Goal: Information Seeking & Learning: Learn about a topic

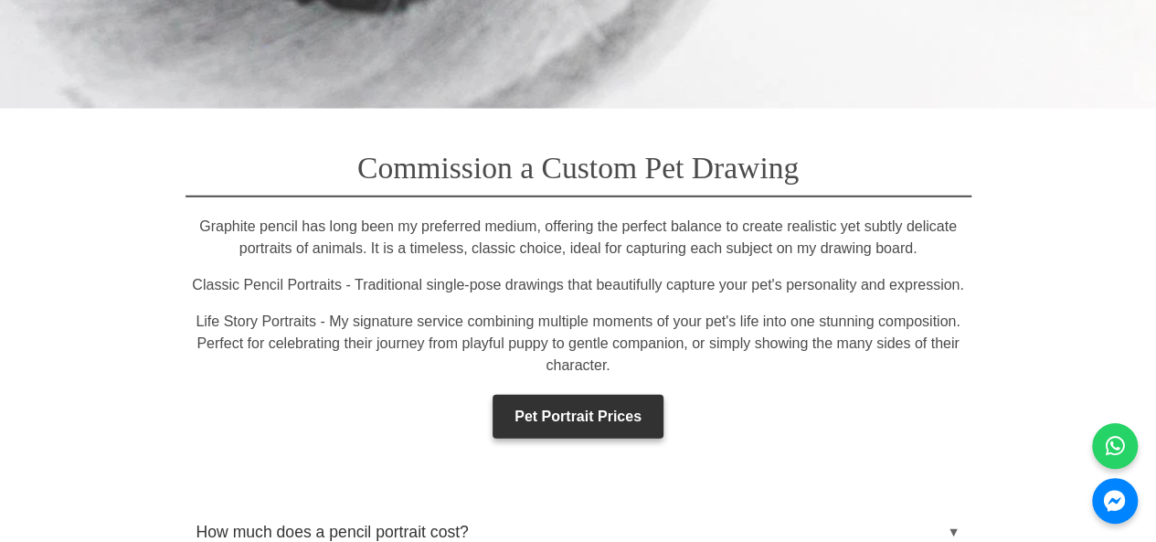
scroll to position [2558, 0]
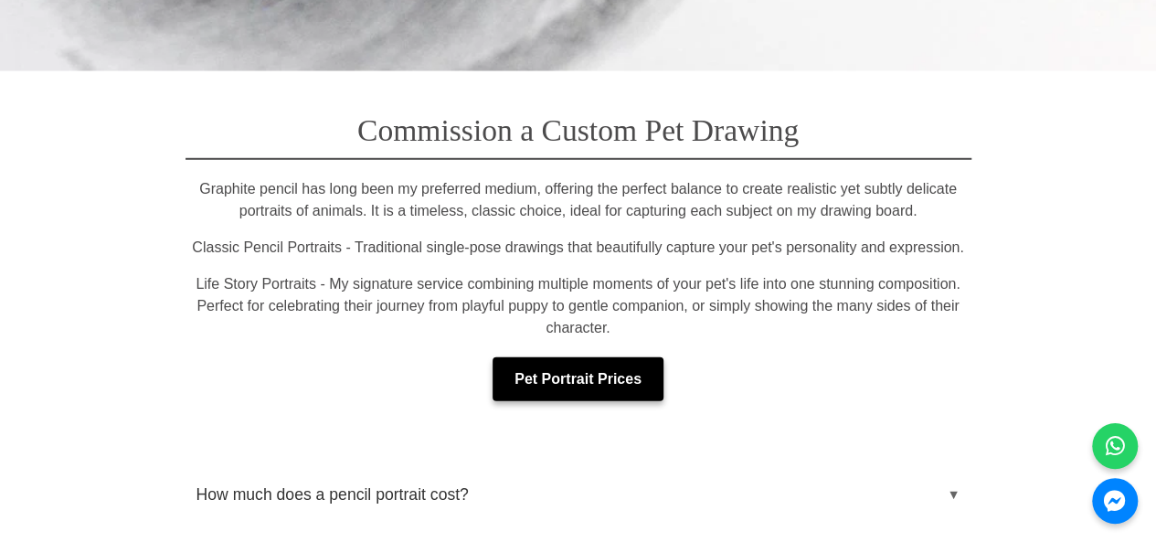
click at [616, 357] on link "Pet Portrait Prices" at bounding box center [577, 379] width 171 height 44
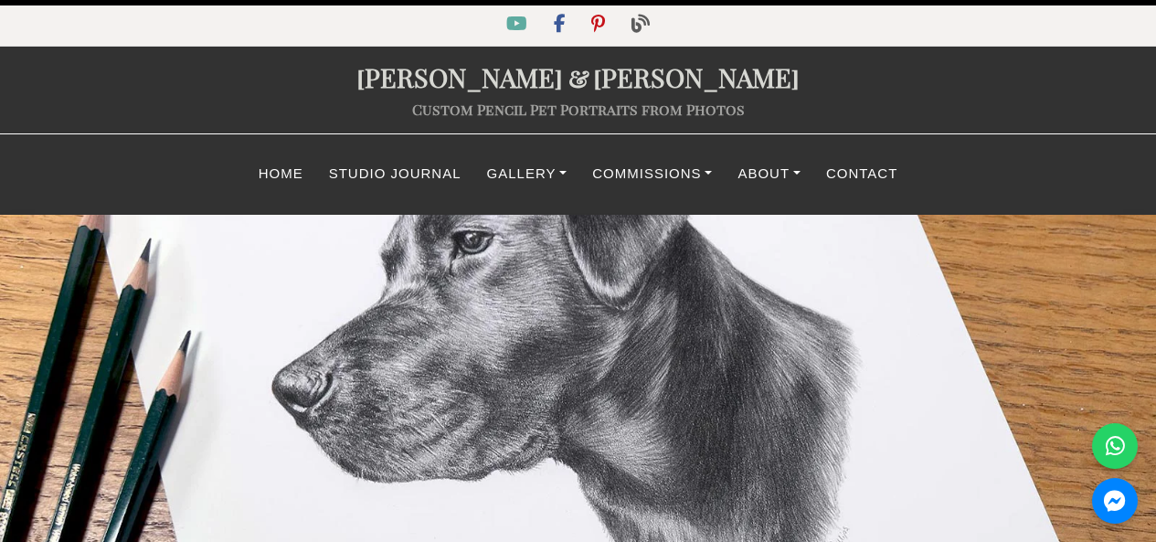
select select "GBP"
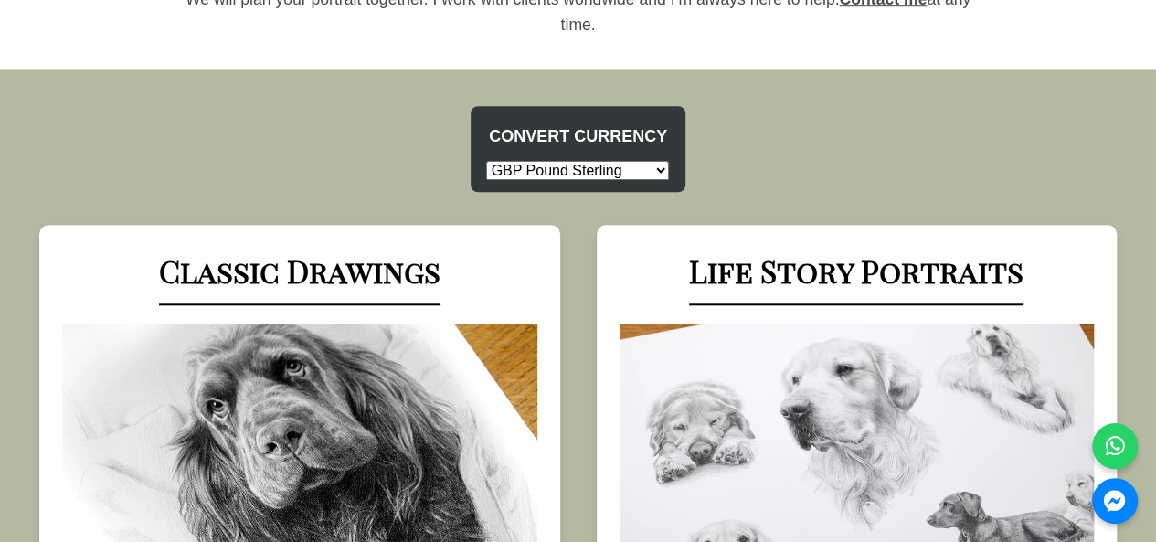
scroll to position [731, 0]
click at [655, 169] on select "USD US Dollar EUR Euro GBP Pound Sterling AUD Australian Dollar CAD Canadian Do…" at bounding box center [577, 171] width 183 height 19
select select "CAD"
click at [832, 143] on div "Convert Currency USD US Dollar EUR Euro GBP Pound Sterling AUD Australian Dolla…" at bounding box center [578, 157] width 1156 height 101
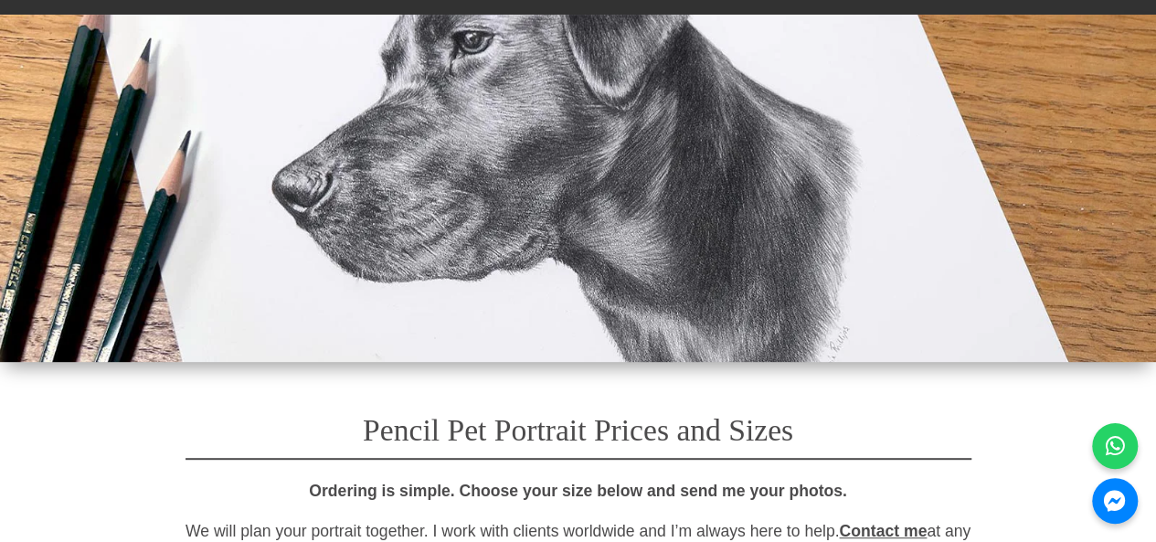
scroll to position [0, 0]
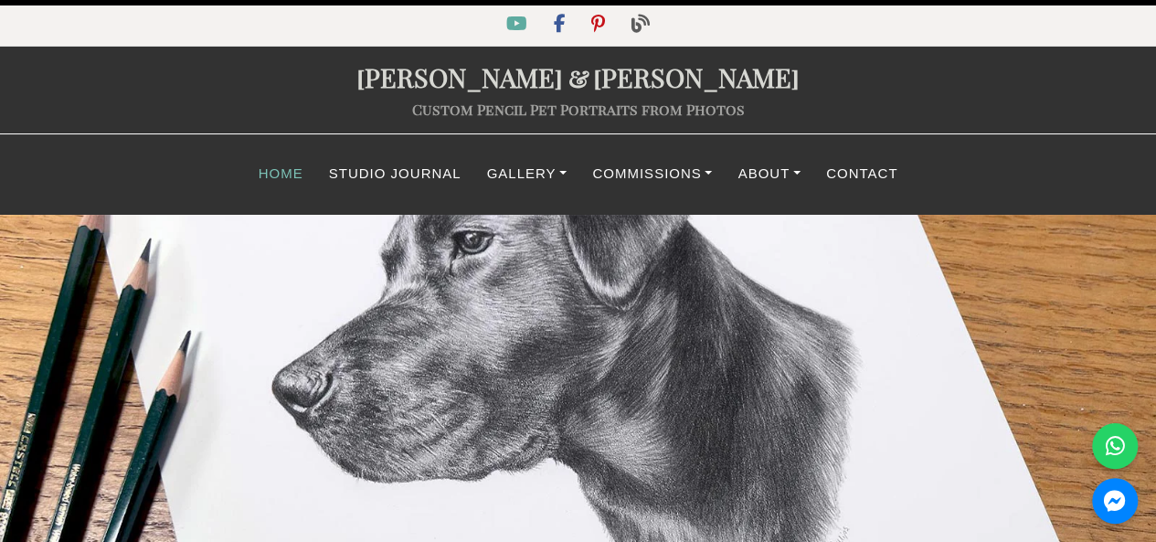
click at [299, 178] on link "Home" at bounding box center [281, 174] width 70 height 36
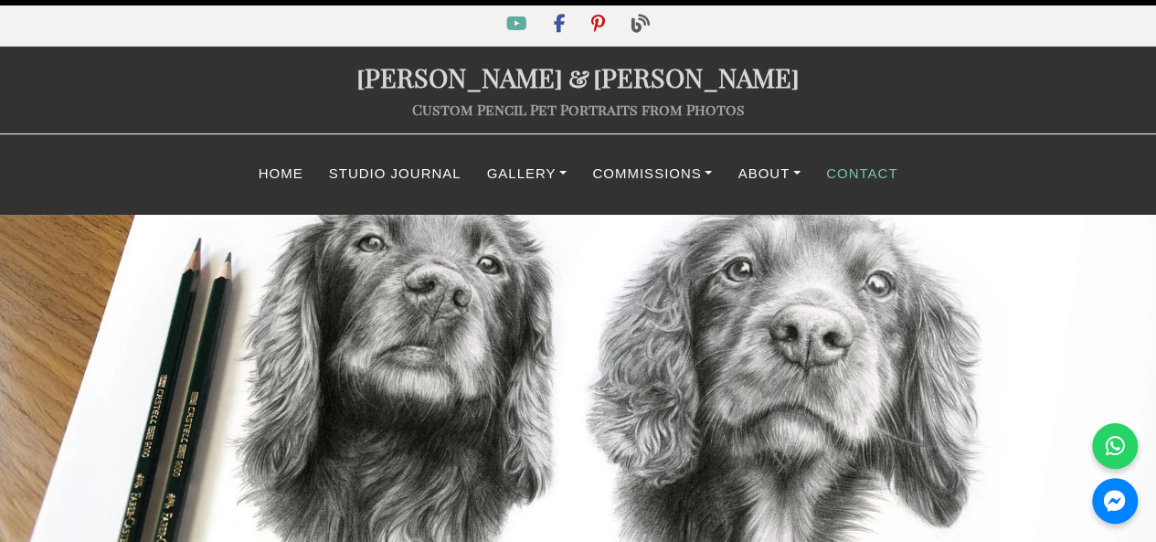
click at [876, 176] on link "Contact" at bounding box center [861, 174] width 97 height 36
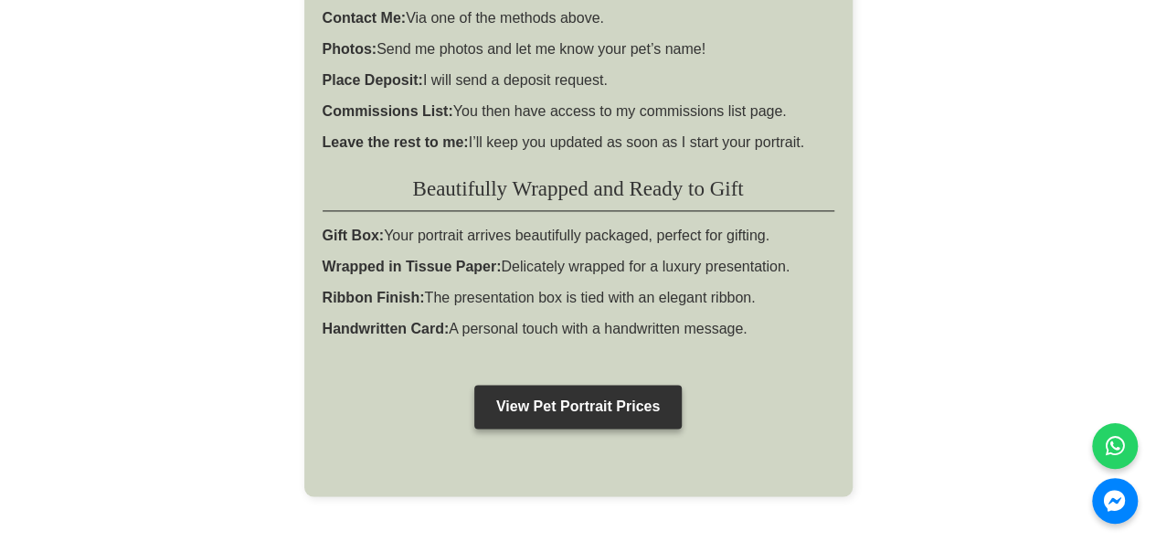
scroll to position [1170, 0]
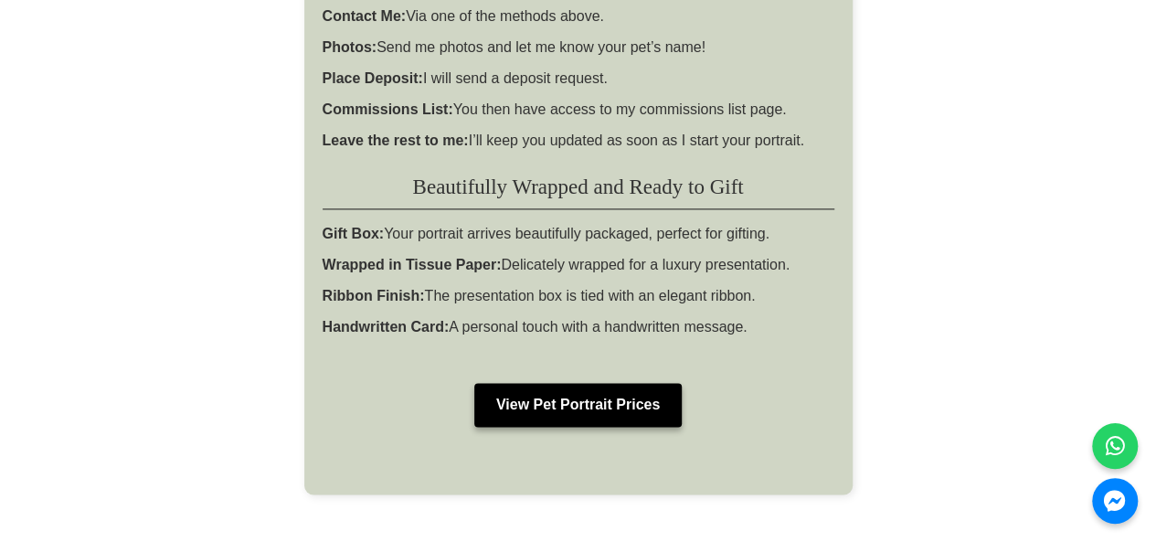
click at [596, 383] on link "View Pet Portrait Prices" at bounding box center [577, 405] width 207 height 44
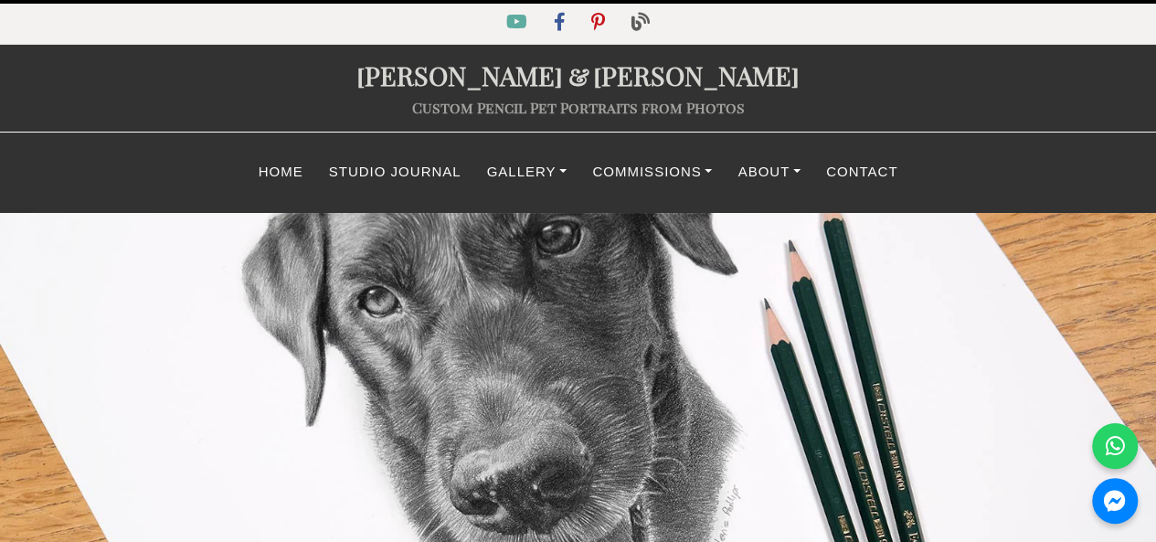
scroll to position [0, 0]
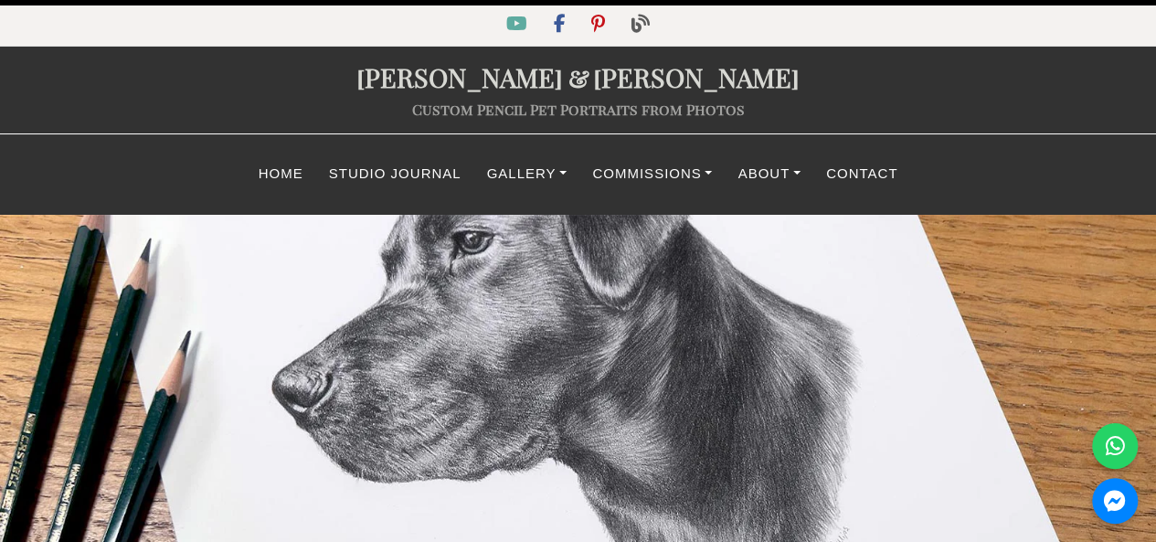
select select "CAD"
